Goal: Find specific page/section: Find specific page/section

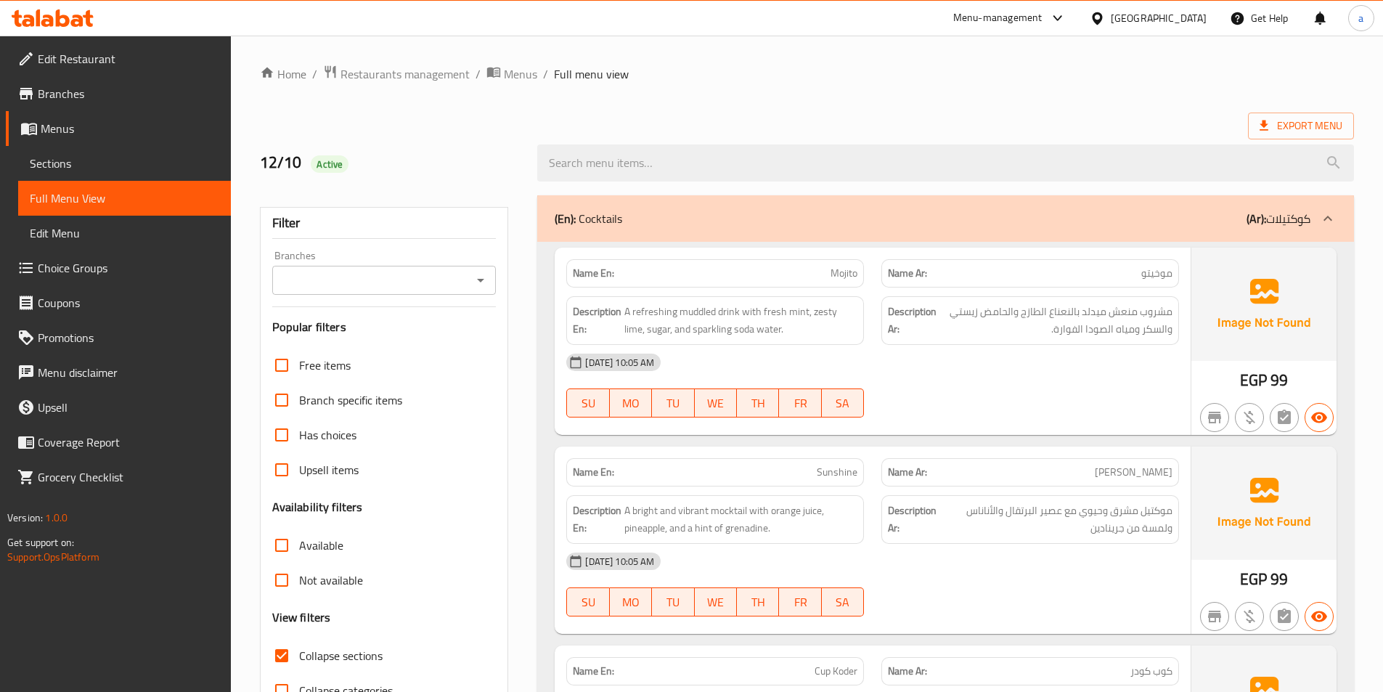
click at [1197, 20] on div "[GEOGRAPHIC_DATA]" at bounding box center [1159, 18] width 96 height 16
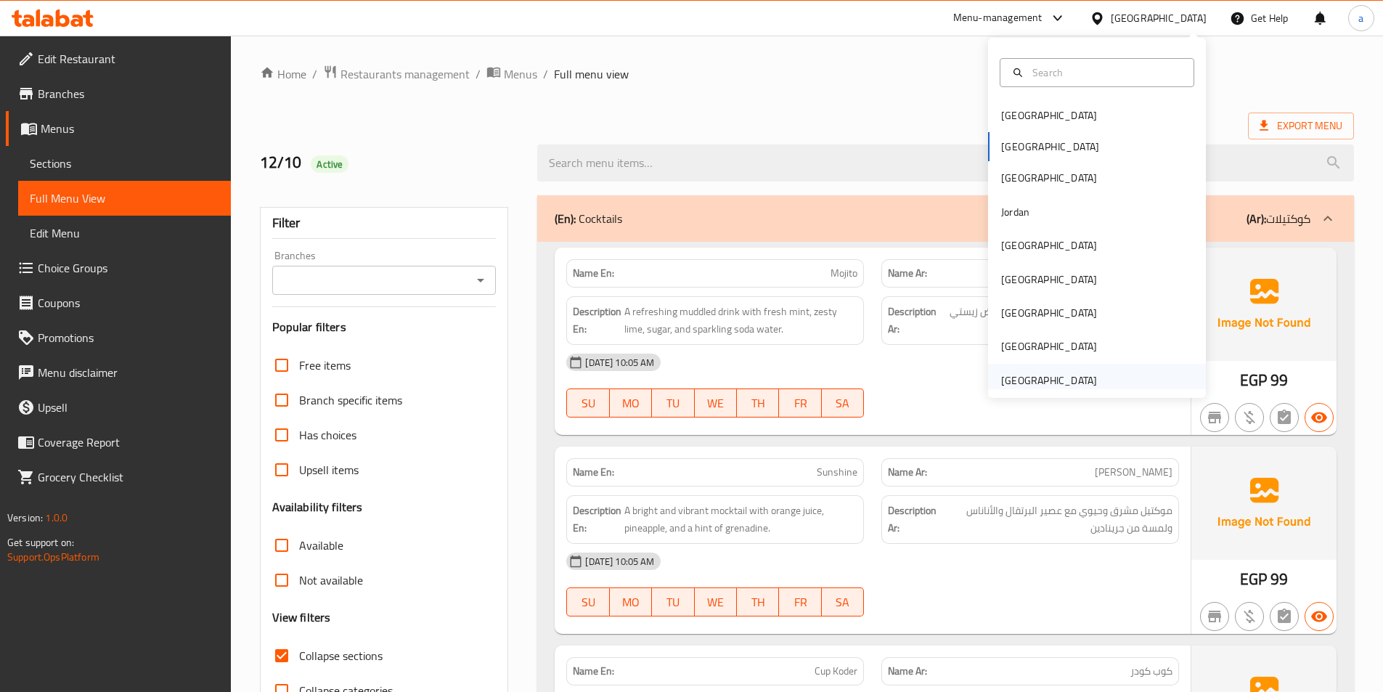
click at [1021, 386] on div "[GEOGRAPHIC_DATA]" at bounding box center [1049, 380] width 96 height 16
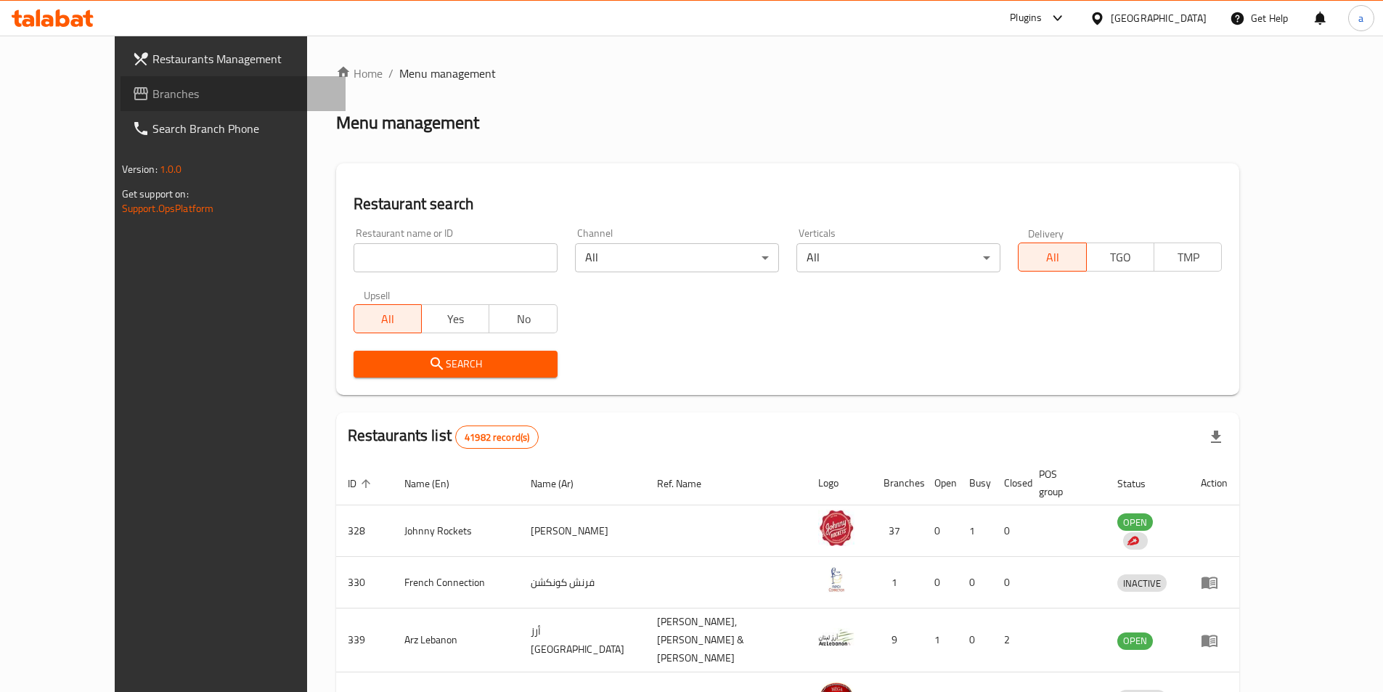
click at [152, 93] on span "Branches" at bounding box center [243, 93] width 182 height 17
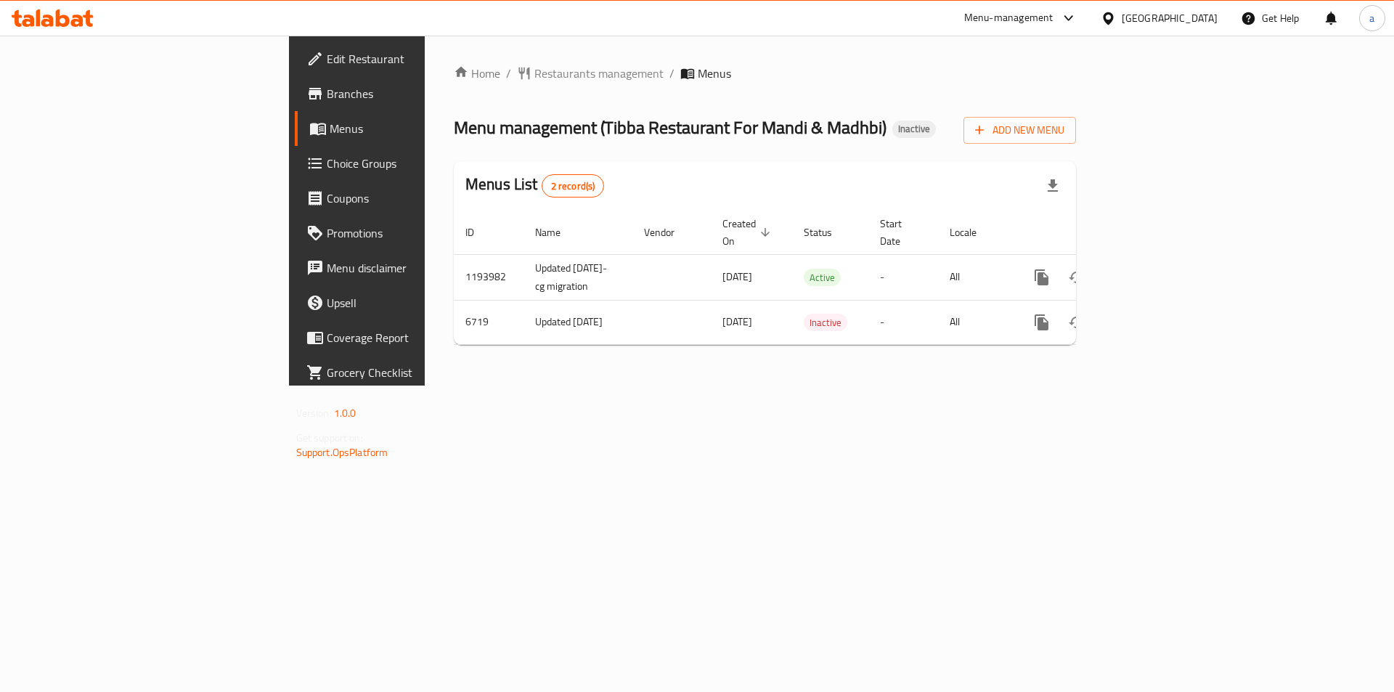
click at [327, 164] on span "Choice Groups" at bounding box center [419, 163] width 184 height 17
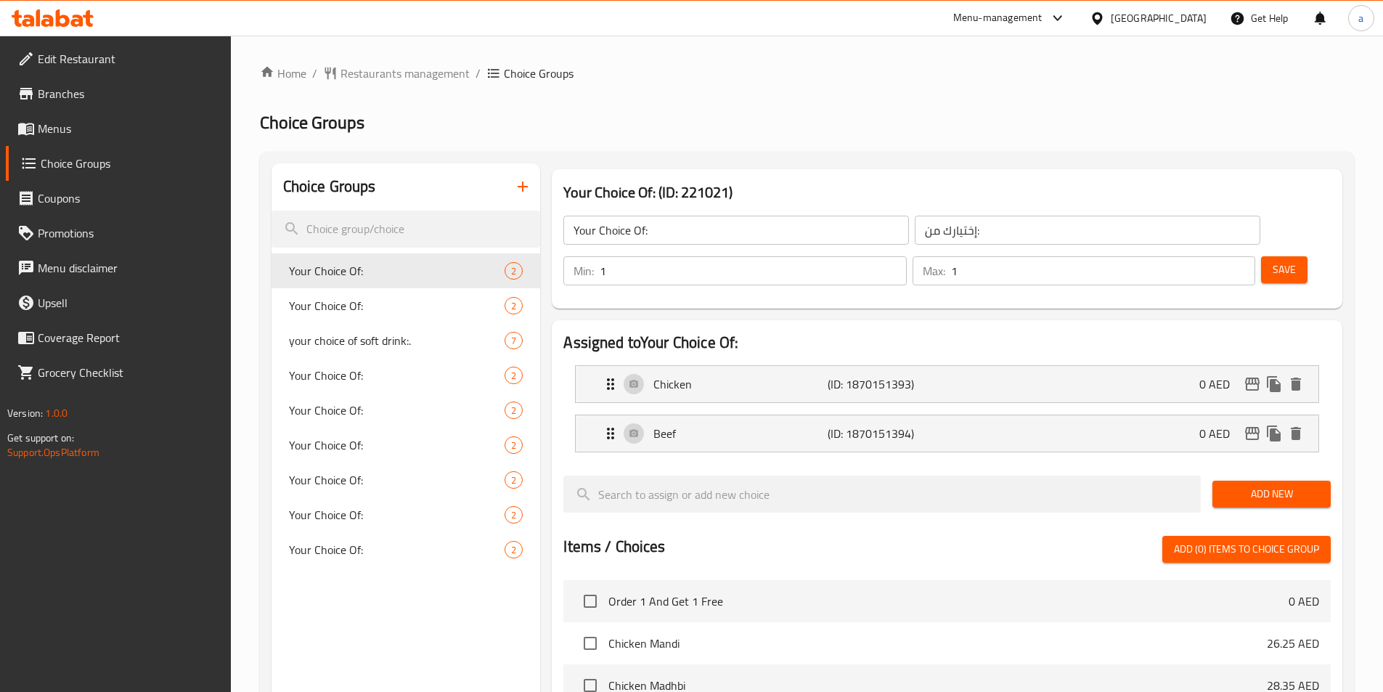
click at [118, 104] on link "Branches" at bounding box center [118, 93] width 225 height 35
